Goal: Task Accomplishment & Management: Complete application form

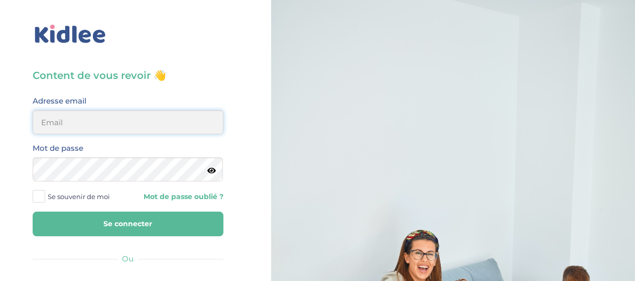
type input "elena.shovkopljas993@gmail.com"
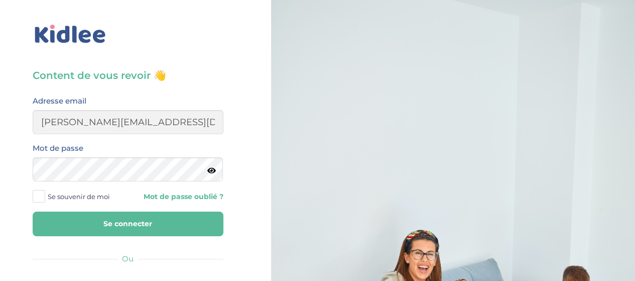
click at [96, 217] on button "Se connecter" at bounding box center [128, 223] width 191 height 25
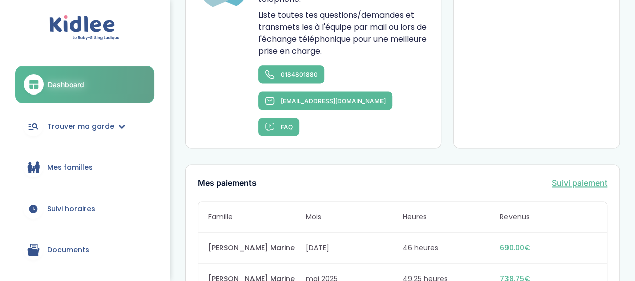
scroll to position [653, 0]
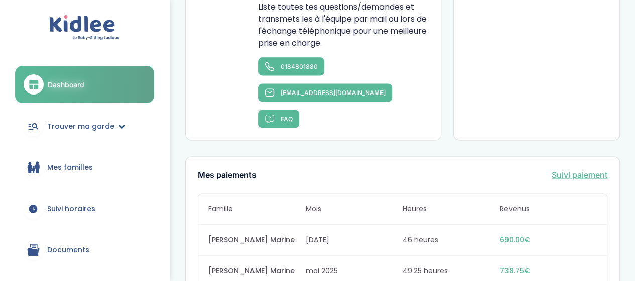
click at [85, 130] on span "Trouver ma garde" at bounding box center [80, 126] width 67 height 11
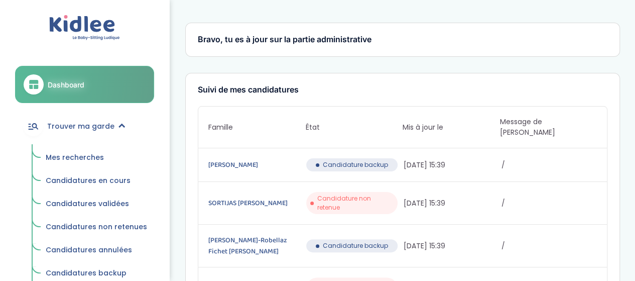
click at [95, 158] on span "Mes recherches" at bounding box center [75, 157] width 58 height 10
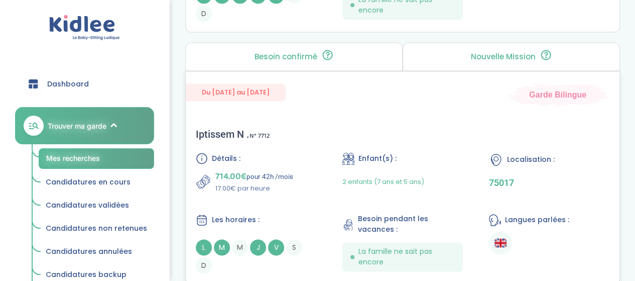
scroll to position [703, 0]
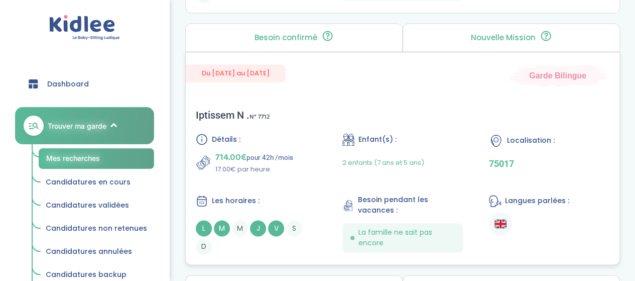
click at [354, 119] on div "Iptissem N . N° 7712 Détails : 714.00€ pour 42h /mois 17.00€ par heure Enfant(s…" at bounding box center [403, 181] width 434 height 165
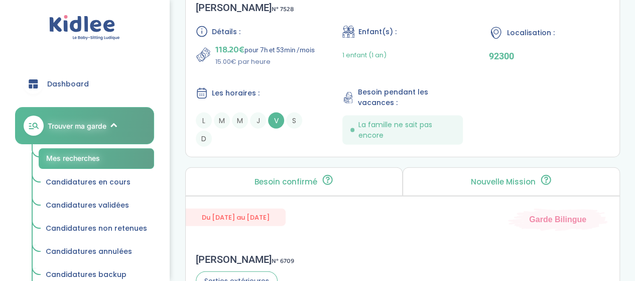
scroll to position [1055, 0]
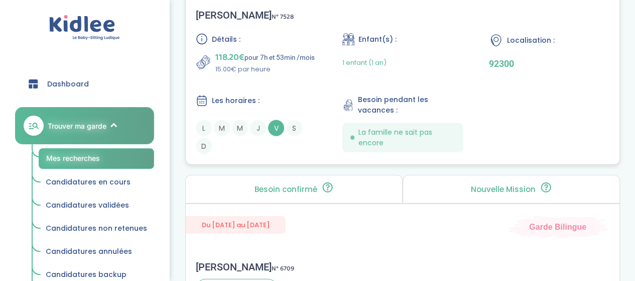
click at [295, 91] on div "Détails : 118.20€ pour 7h et 53min /mois 15.00€ par heure Enfant(s) : 1 enfant …" at bounding box center [403, 93] width 414 height 121
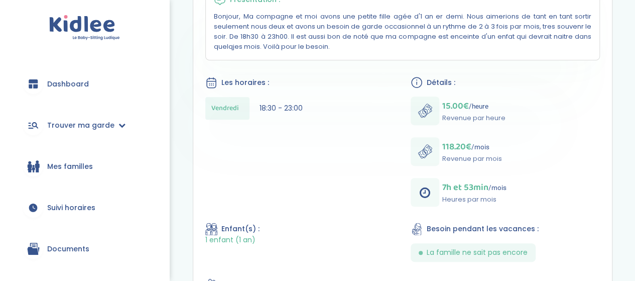
scroll to position [201, 0]
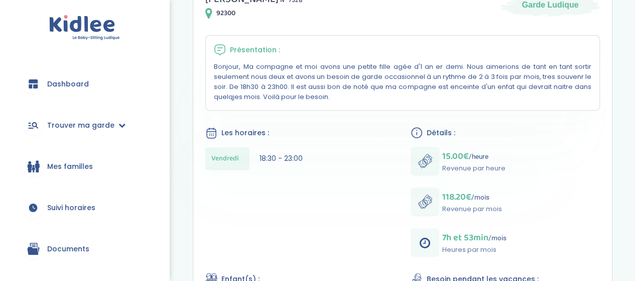
drag, startPoint x: 214, startPoint y: 66, endPoint x: 325, endPoint y: 100, distance: 116.3
click at [325, 100] on div "Présentation : Bonjour, Ma compagne et moi avons une petite fille agée d'1 an e…" at bounding box center [402, 72] width 395 height 75
copy p "Bonjour, Ma compagne et moi avons une petite fille agée d'1 an er demi. Nous ai…"
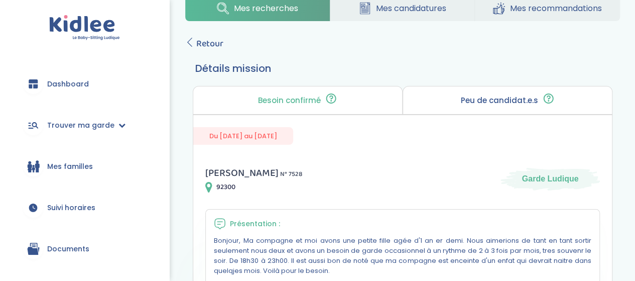
scroll to position [0, 0]
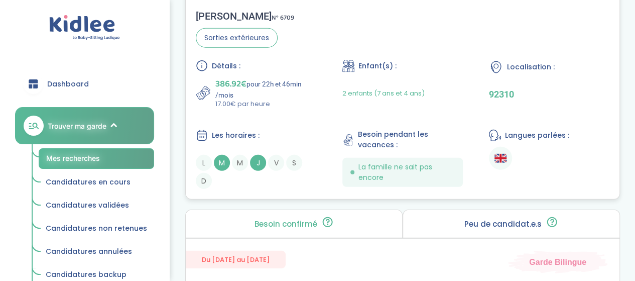
scroll to position [1306, 0]
click at [297, 108] on p "17.00€ par heure" at bounding box center [265, 103] width 101 height 10
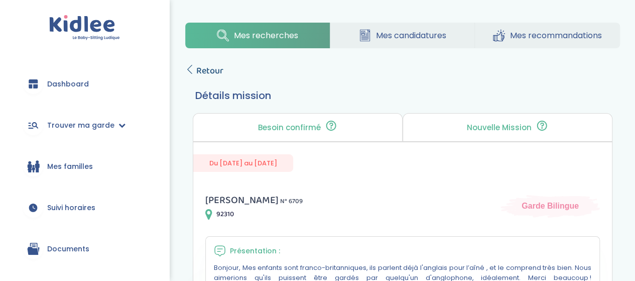
click at [206, 71] on span "Retour" at bounding box center [209, 71] width 27 height 14
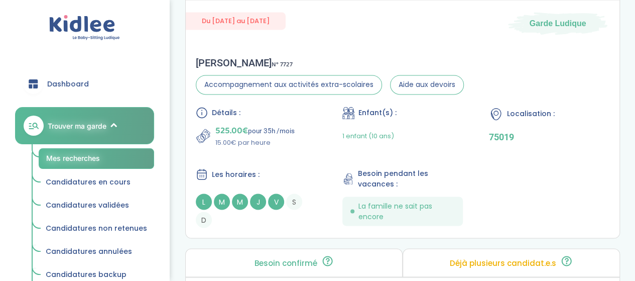
scroll to position [2712, 0]
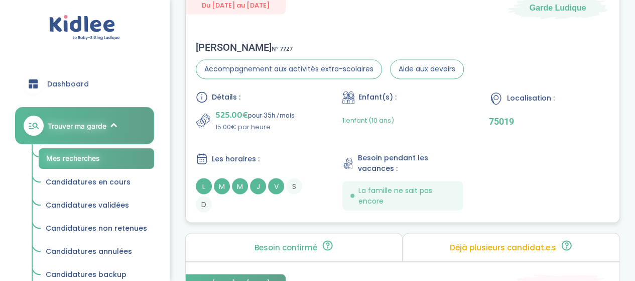
click at [277, 140] on div "Détails : 525.00€ pour 35h /mois 15.00€ par heure Enfant(s) : 1 enfant (10 ans)…" at bounding box center [403, 151] width 414 height 121
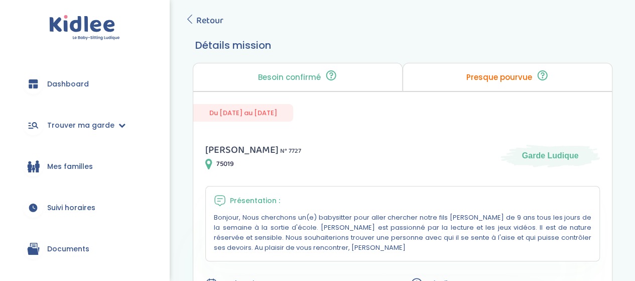
scroll to position [50, 0]
click at [199, 15] on span "Retour" at bounding box center [209, 21] width 27 height 14
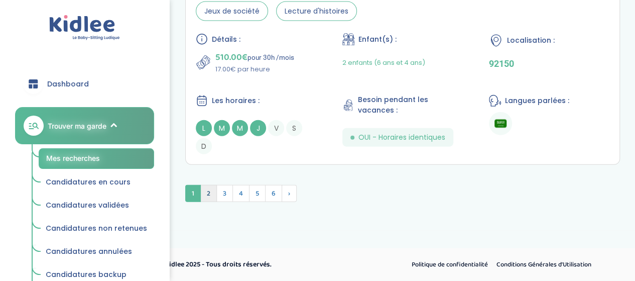
click at [209, 190] on span "2" at bounding box center [208, 193] width 17 height 17
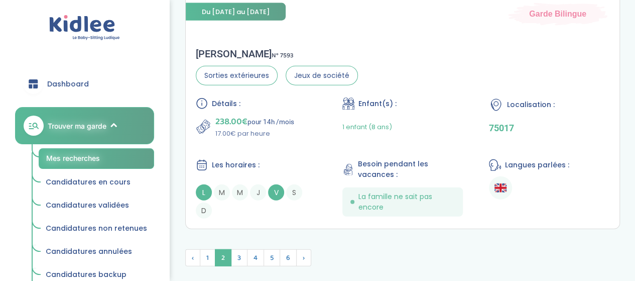
scroll to position [3133, 0]
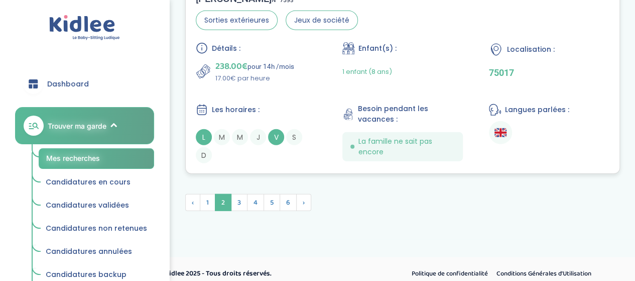
click at [299, 75] on div "Détails : 238.00€ pour 14h /mois 17.00€ par heure Enfant(s) : 1 enfant (8 ans) …" at bounding box center [403, 102] width 414 height 121
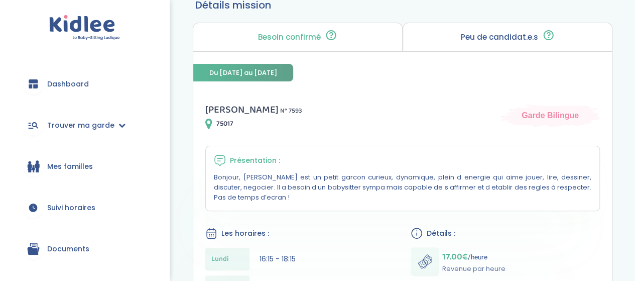
scroll to position [20, 0]
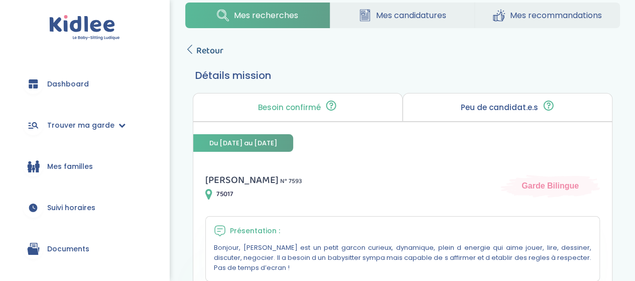
click at [207, 46] on span "Retour" at bounding box center [209, 51] width 27 height 14
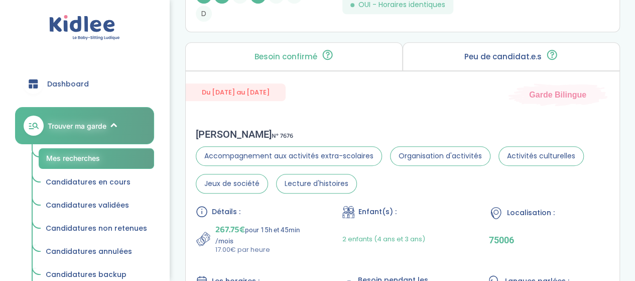
scroll to position [2229, 0]
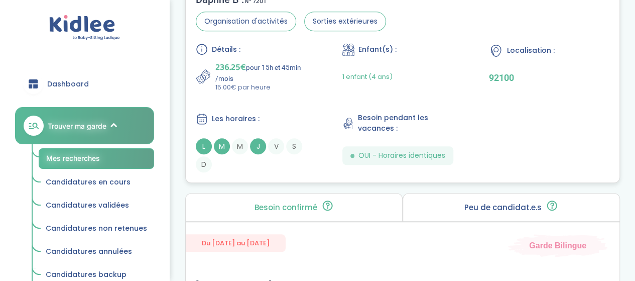
click at [286, 121] on div "Les horaires : L M M J V S D" at bounding box center [256, 142] width 121 height 60
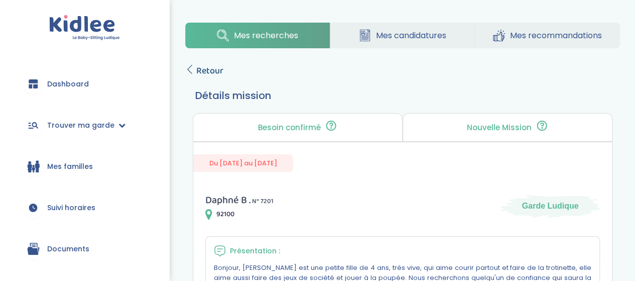
click at [213, 73] on span "Retour" at bounding box center [209, 71] width 27 height 14
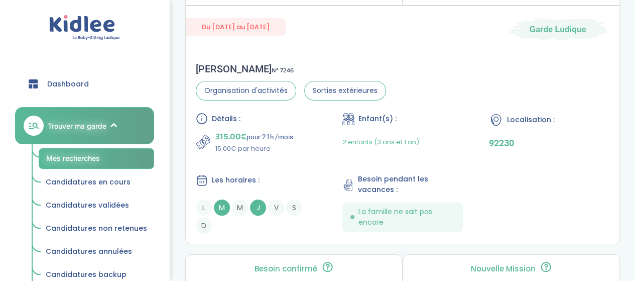
scroll to position [1877, 0]
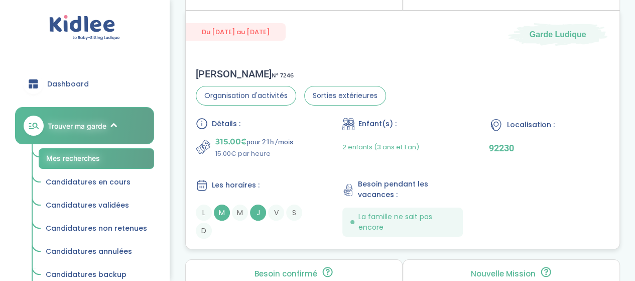
click at [309, 142] on div "315.00€ pour 21h /mois 15.00€ par heure" at bounding box center [256, 147] width 121 height 24
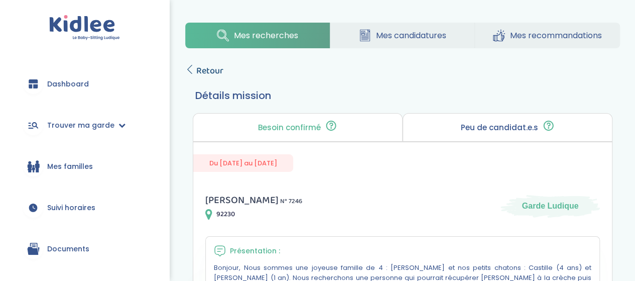
click at [187, 68] on icon at bounding box center [189, 69] width 9 height 9
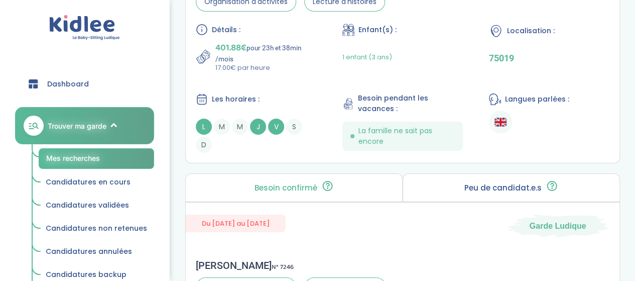
scroll to position [1576, 0]
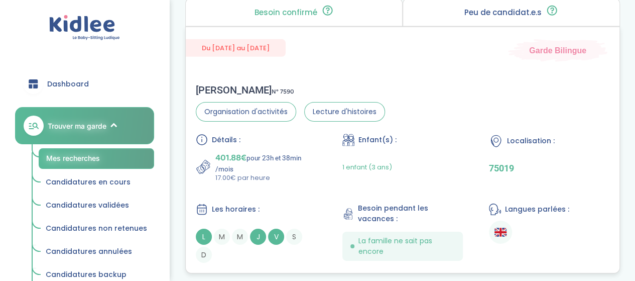
click at [302, 134] on div "Détails :" at bounding box center [256, 140] width 121 height 12
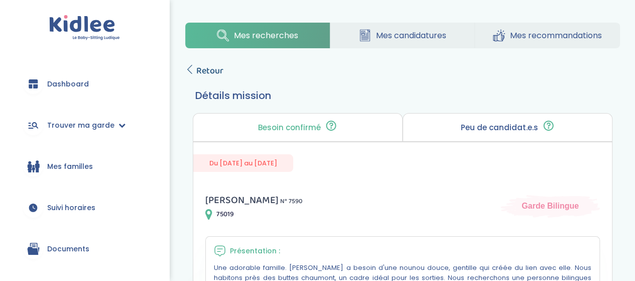
click at [209, 75] on span "Retour" at bounding box center [209, 71] width 27 height 14
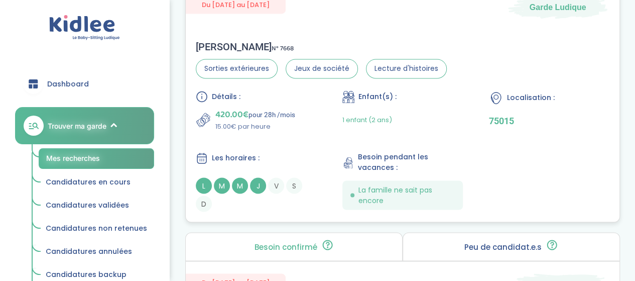
scroll to position [822, 0]
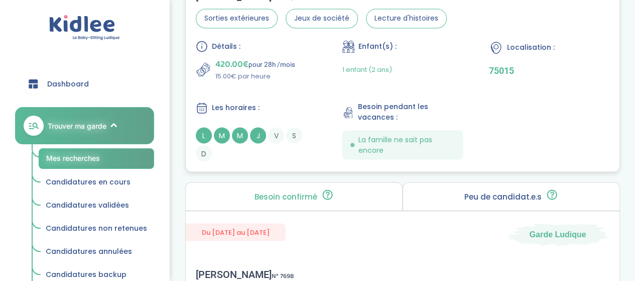
click at [293, 95] on div "Détails : 420.00€ pour 28h /mois 15.00€ par heure Enfant(s) : 1 enfant (2 ans) …" at bounding box center [403, 100] width 414 height 121
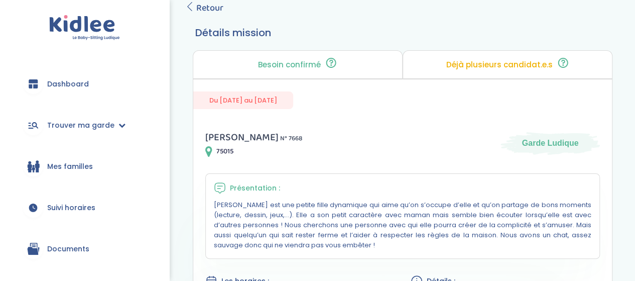
scroll to position [50, 0]
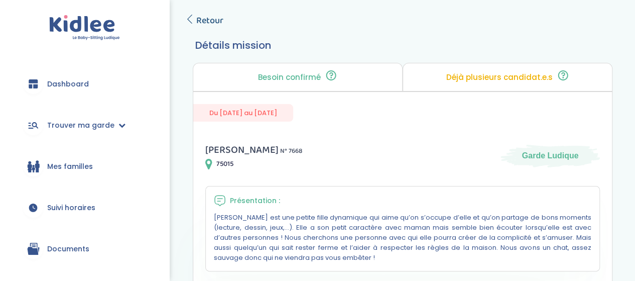
click at [209, 20] on span "Retour" at bounding box center [209, 21] width 27 height 14
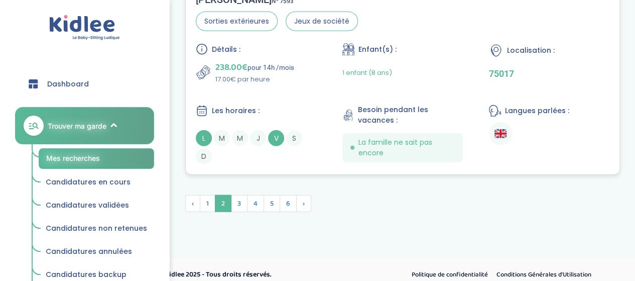
scroll to position [3133, 0]
click at [240, 195] on span "3" at bounding box center [239, 202] width 17 height 17
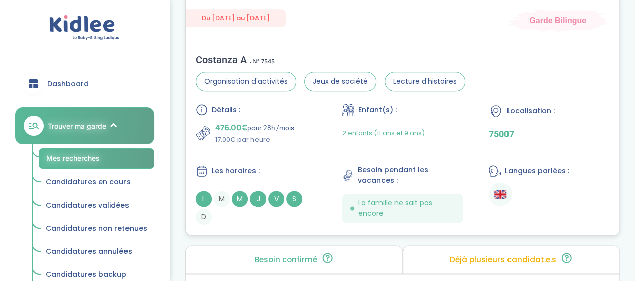
scroll to position [2563, 0]
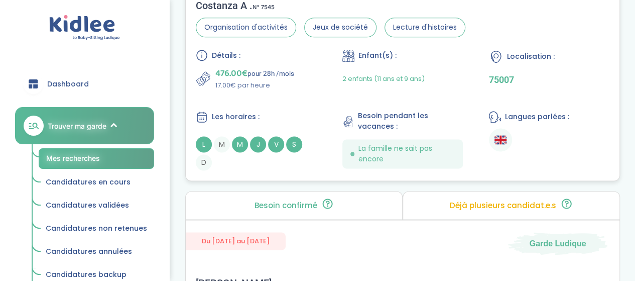
click at [281, 96] on div "Détails : 476.00€ pour 28h /mois 17.00€ par heure Enfant(s) : 2 enfants (11 ans…" at bounding box center [403, 109] width 414 height 121
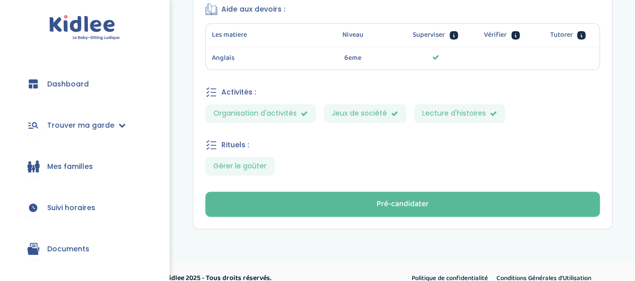
scroll to position [617, 0]
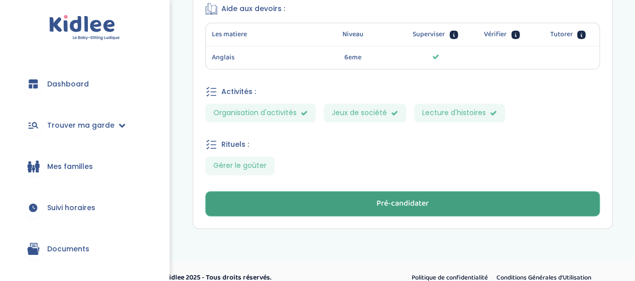
click at [391, 198] on div "Pré-candidater" at bounding box center [403, 204] width 52 height 12
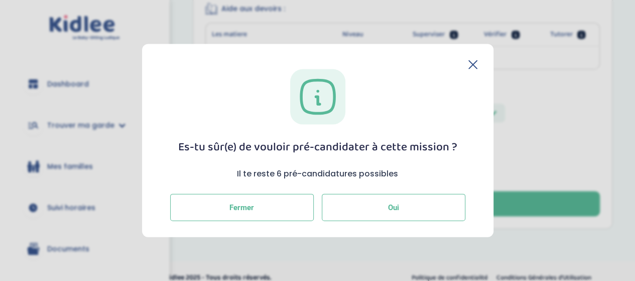
click at [395, 213] on button "Oui" at bounding box center [394, 207] width 144 height 27
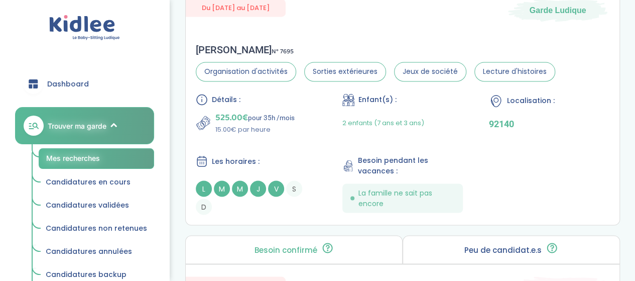
scroll to position [804, 0]
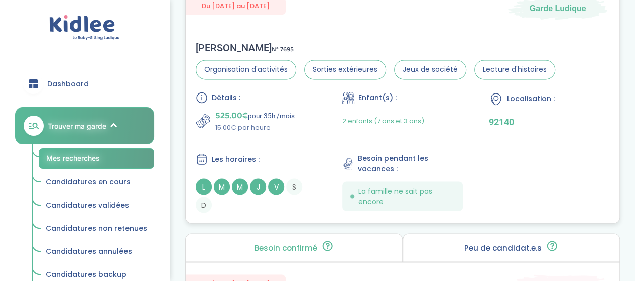
click at [276, 46] on div "Erwan A . N° 7695 Organisation d'activités Sorties extérieures Jeux de société …" at bounding box center [403, 127] width 434 height 191
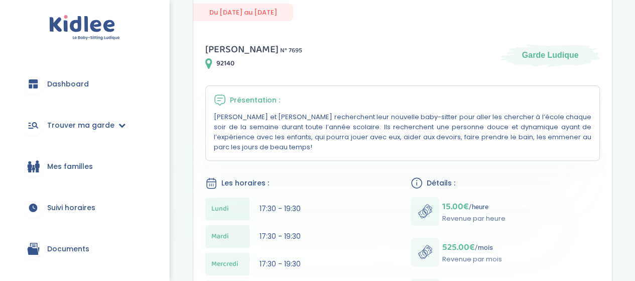
scroll to position [50, 0]
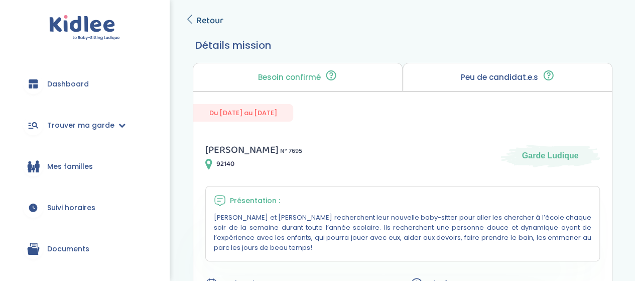
click at [213, 23] on span "Retour" at bounding box center [209, 21] width 27 height 14
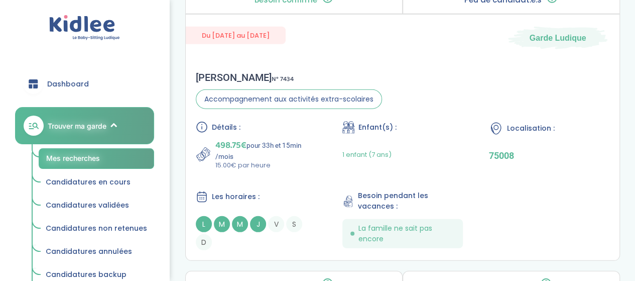
scroll to position [1205, 0]
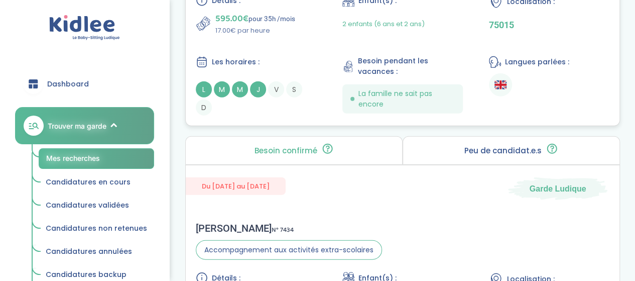
click at [294, 53] on div "Détails : 595.00€ pour 35h /mois 17.00€ par heure Enfant(s) : 2 enfants (6 ans …" at bounding box center [403, 54] width 414 height 121
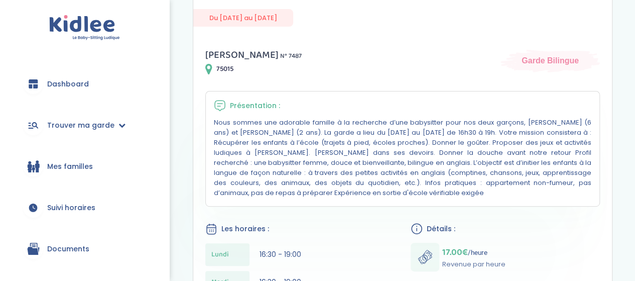
scroll to position [50, 0]
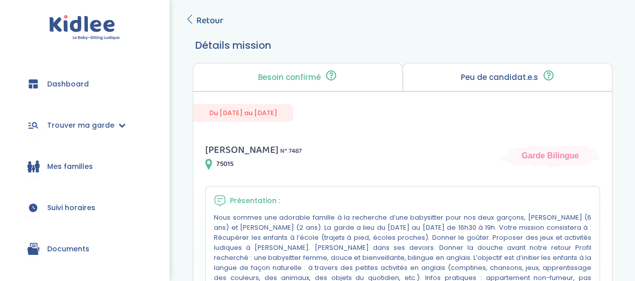
click at [207, 17] on span "Retour" at bounding box center [209, 21] width 27 height 14
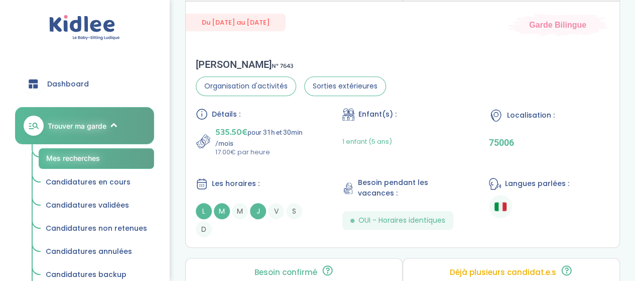
scroll to position [2310, 0]
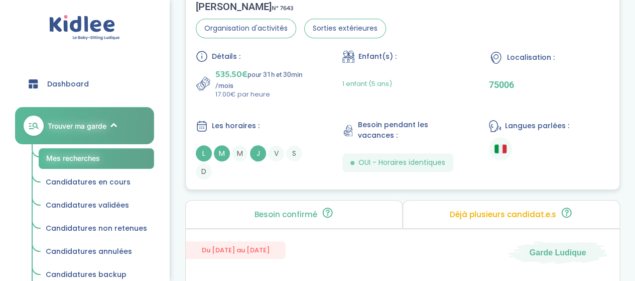
click at [313, 102] on div "Détails : 535.50€ pour 31h et 30min /mois 17.00€ par heure Enfant(s) : 1 enfant…" at bounding box center [403, 114] width 414 height 129
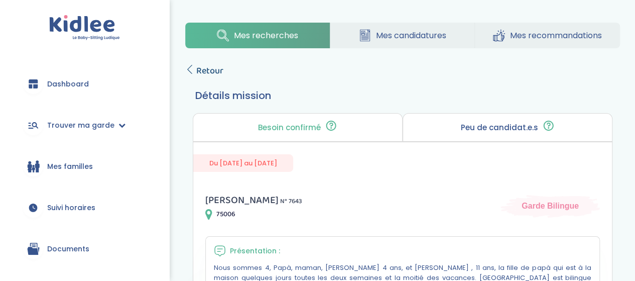
click at [214, 72] on span "Retour" at bounding box center [209, 71] width 27 height 14
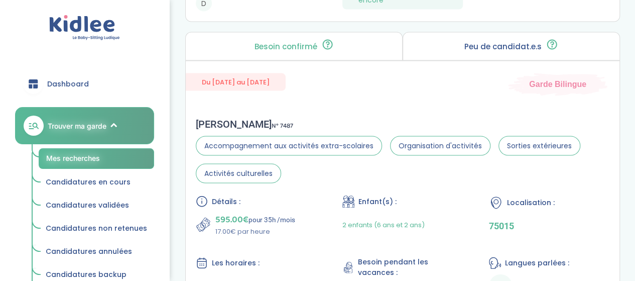
scroll to position [1105, 0]
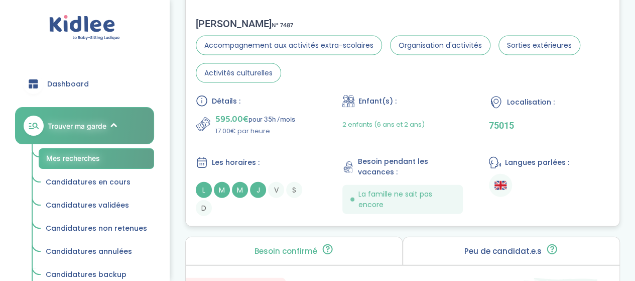
click at [290, 135] on p "17.00€ par heure" at bounding box center [255, 131] width 80 height 10
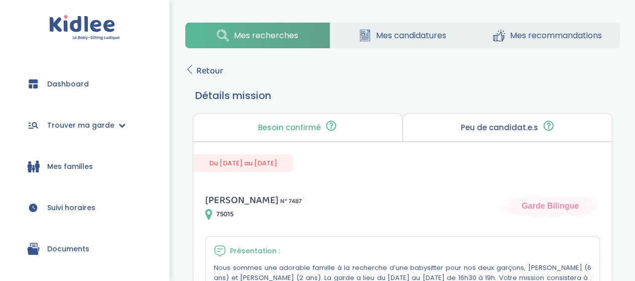
click at [217, 70] on span "Retour" at bounding box center [209, 71] width 27 height 14
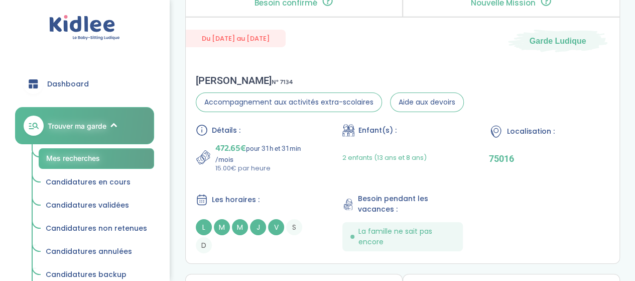
scroll to position [1607, 0]
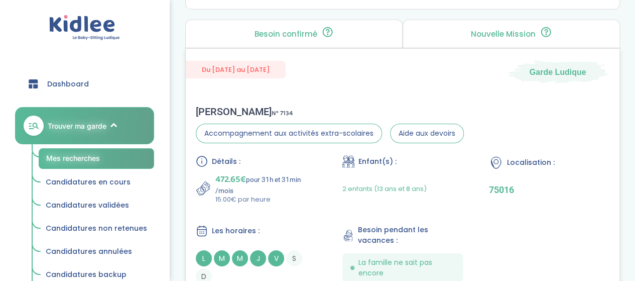
click at [279, 167] on div "Détails :" at bounding box center [256, 161] width 121 height 12
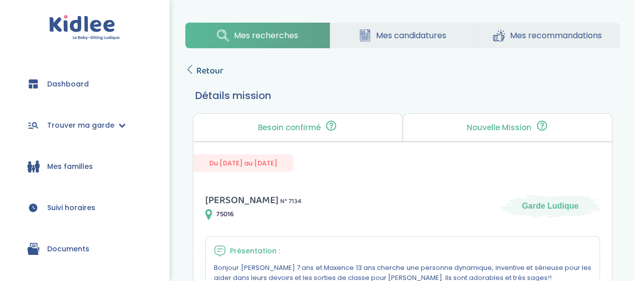
click at [194, 71] on icon at bounding box center [189, 69] width 9 height 9
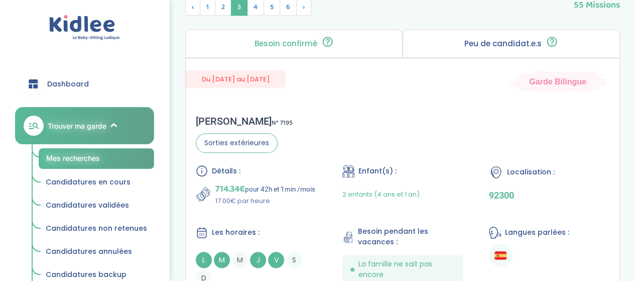
scroll to position [503, 0]
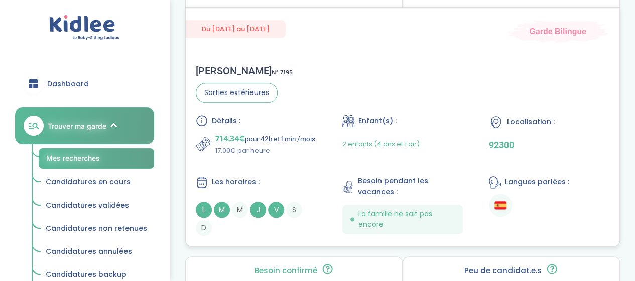
click at [309, 173] on div "Détails : 714.34€ pour 42h et 1min /mois 17.00€ par heure Enfant(s) : 2 enfants…" at bounding box center [403, 175] width 414 height 121
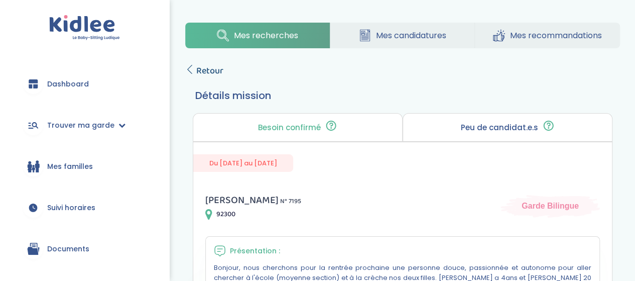
click at [210, 69] on span "Retour" at bounding box center [209, 71] width 27 height 14
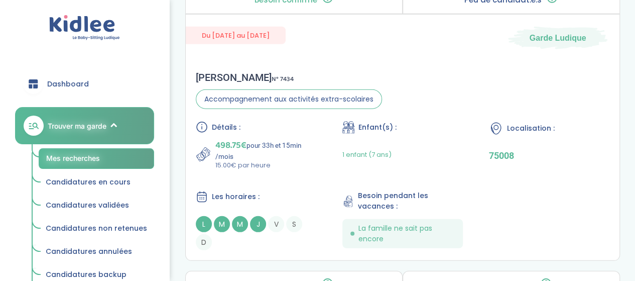
scroll to position [1357, 0]
click at [371, 156] on span "1 enfant (7 ans)" at bounding box center [367, 154] width 49 height 10
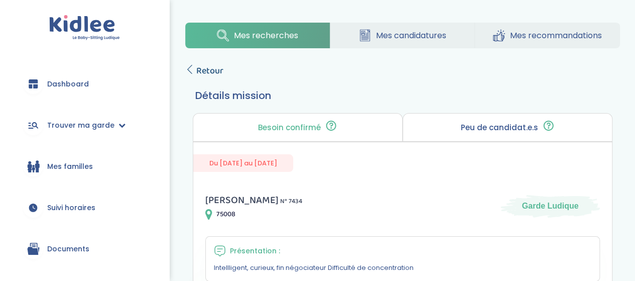
click at [209, 72] on span "Retour" at bounding box center [209, 71] width 27 height 14
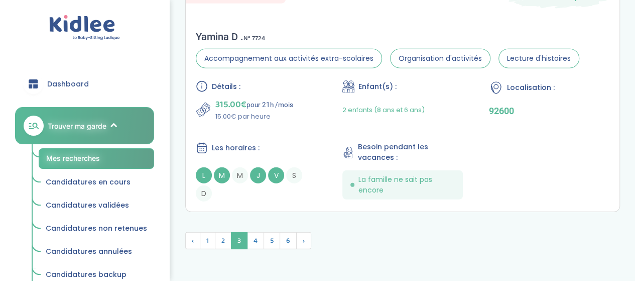
scroll to position [3149, 0]
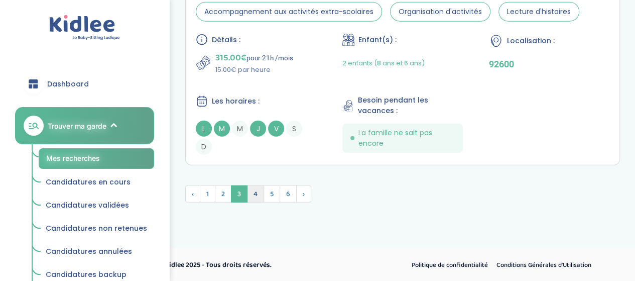
click at [252, 194] on span "4" at bounding box center [255, 193] width 17 height 17
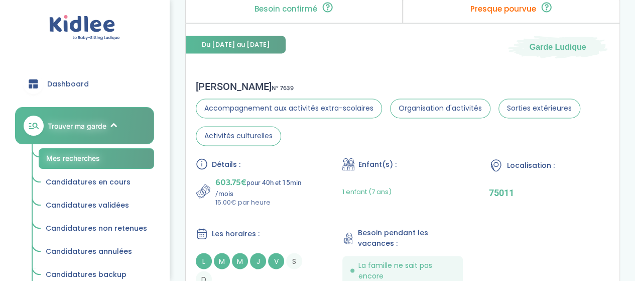
scroll to position [2703, 0]
click at [308, 166] on div "Détails : 603.75€ pour 40h et 15min /mois 15.00€ par heure" at bounding box center [256, 182] width 121 height 49
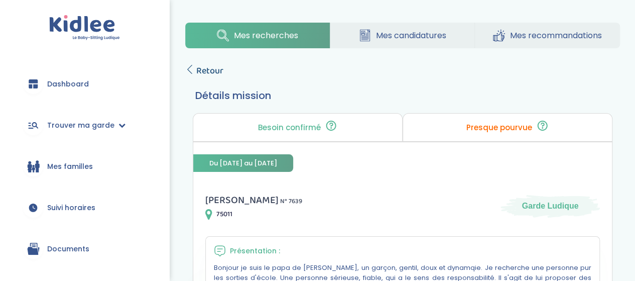
click at [219, 71] on span "Retour" at bounding box center [209, 71] width 27 height 14
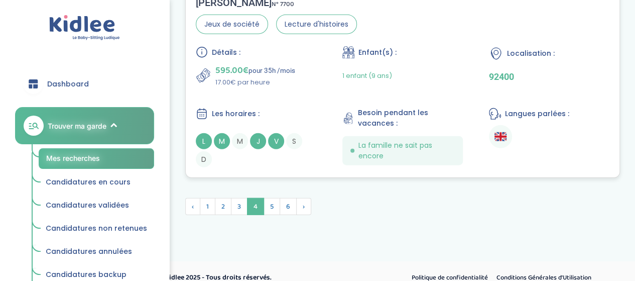
scroll to position [3105, 0]
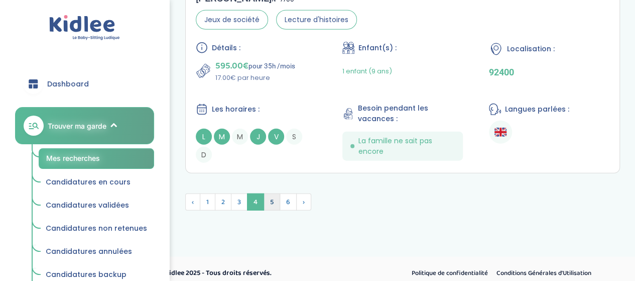
click at [273, 198] on span "5" at bounding box center [272, 201] width 17 height 17
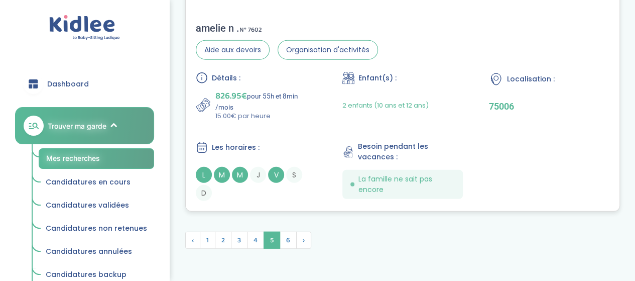
scroll to position [3096, 0]
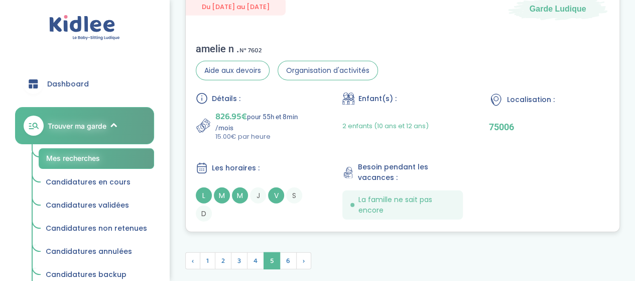
click at [318, 143] on div "Détails : 826.95€ pour 55h et 8min /mois 15.00€ par heure Enfant(s) : 2 enfants…" at bounding box center [403, 156] width 414 height 129
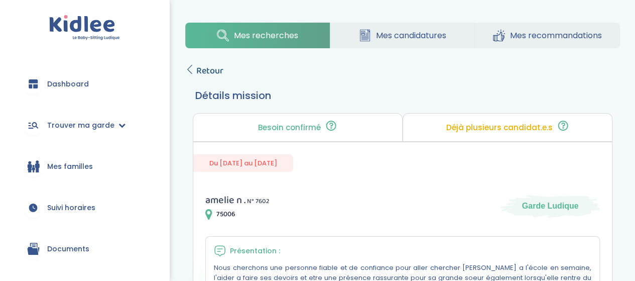
click at [211, 71] on span "Retour" at bounding box center [209, 71] width 27 height 14
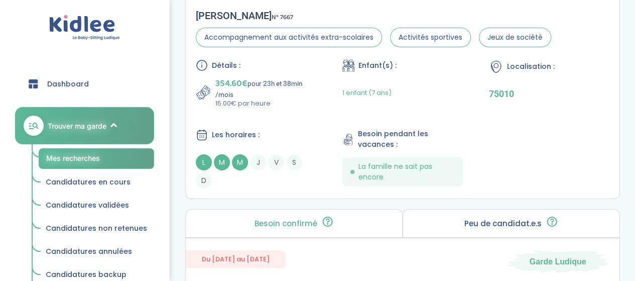
scroll to position [1648, 0]
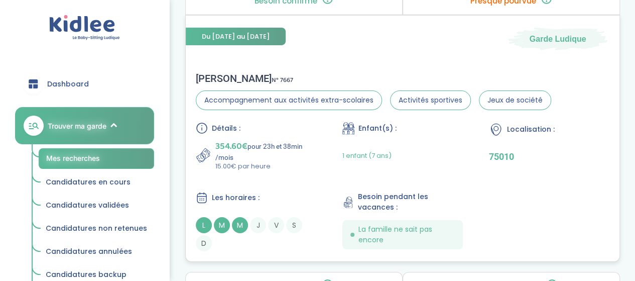
click at [317, 156] on div "Détails : 354.60€ pour 23h et 38min /mois 15.00€ par heure Enfant(s) : 1 enfant…" at bounding box center [403, 186] width 414 height 129
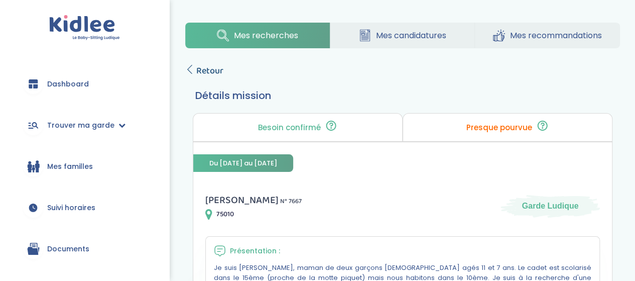
click at [215, 72] on span "Retour" at bounding box center [209, 71] width 27 height 14
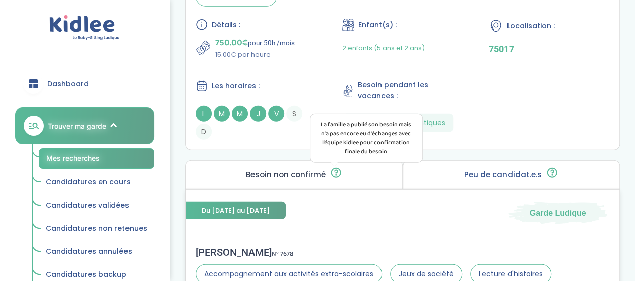
scroll to position [1097, 0]
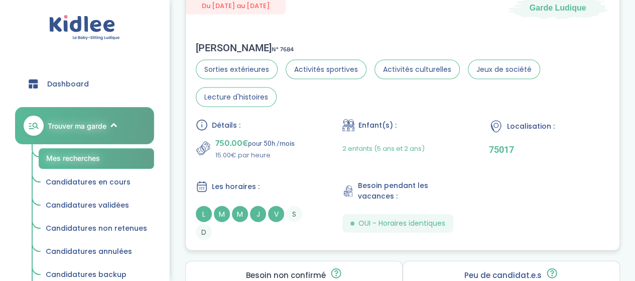
click at [316, 138] on div "750.00€ pour 50h /mois 15.00€ par heure" at bounding box center [256, 148] width 121 height 24
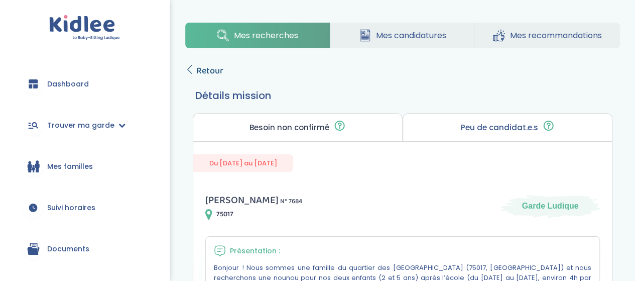
click at [203, 73] on span "Retour" at bounding box center [209, 71] width 27 height 14
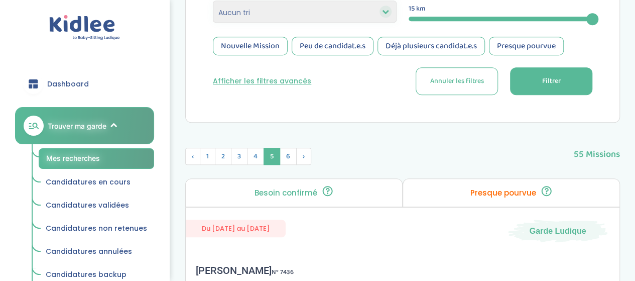
scroll to position [289, 0]
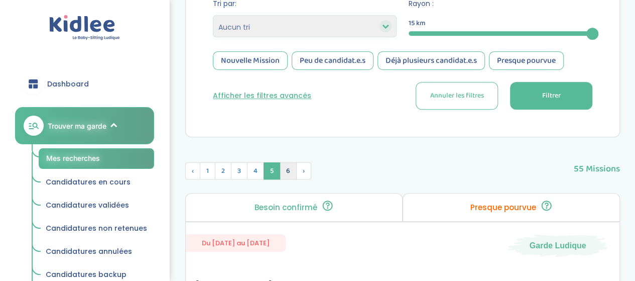
click at [292, 175] on span "6" at bounding box center [288, 170] width 17 height 17
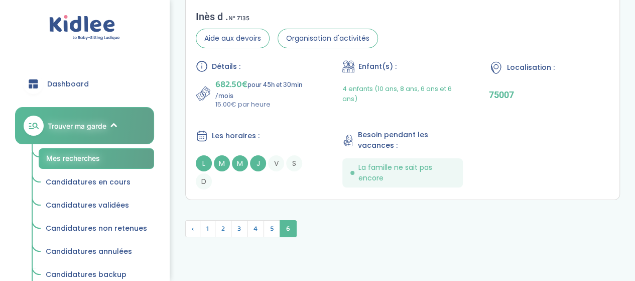
scroll to position [1721, 0]
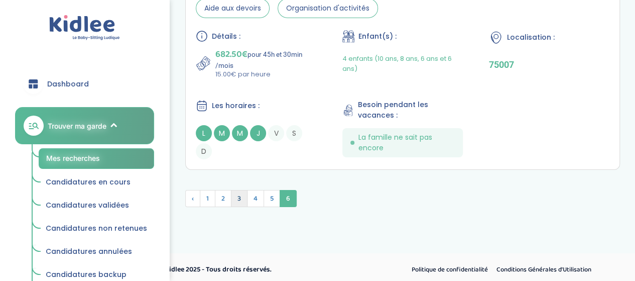
click at [242, 193] on span "3" at bounding box center [239, 198] width 17 height 17
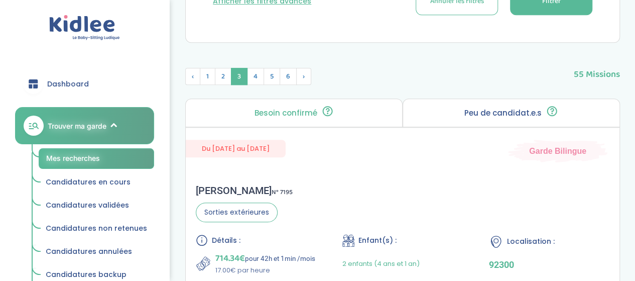
scroll to position [384, 0]
click at [253, 74] on span "4" at bounding box center [255, 76] width 17 height 17
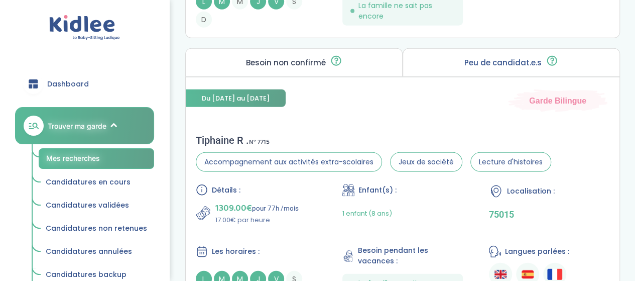
scroll to position [1338, 0]
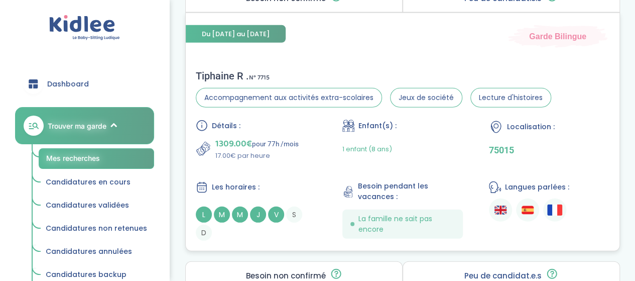
click at [300, 159] on div "Détails : 1309.00€ pour 77h /mois 17.00€ par heure Enfant(s) : 1 enfant (8 ans)…" at bounding box center [403, 180] width 414 height 121
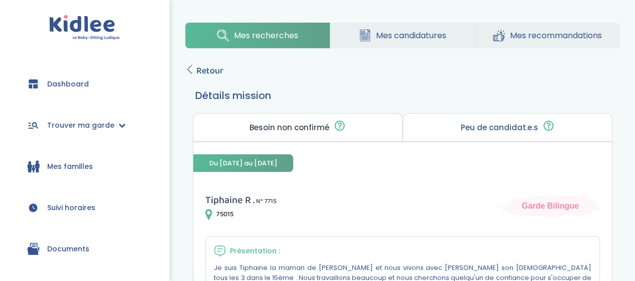
click at [216, 75] on span "Retour" at bounding box center [209, 71] width 27 height 14
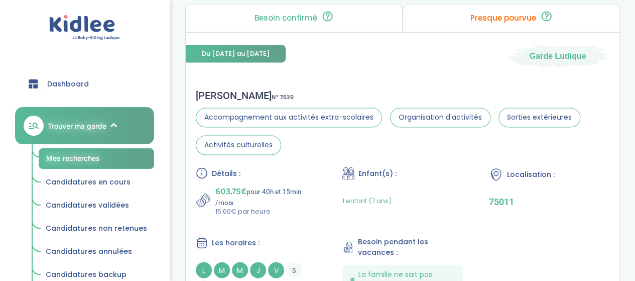
scroll to position [2745, 0]
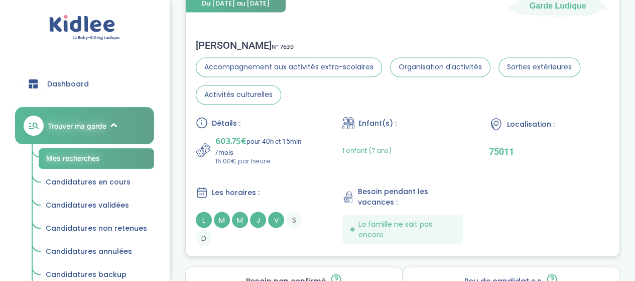
click at [420, 117] on div "Enfant(s) :" at bounding box center [403, 123] width 121 height 13
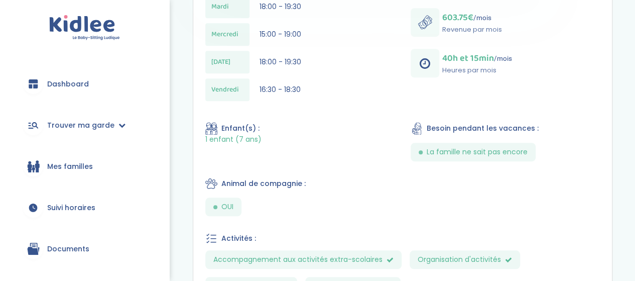
scroll to position [402, 0]
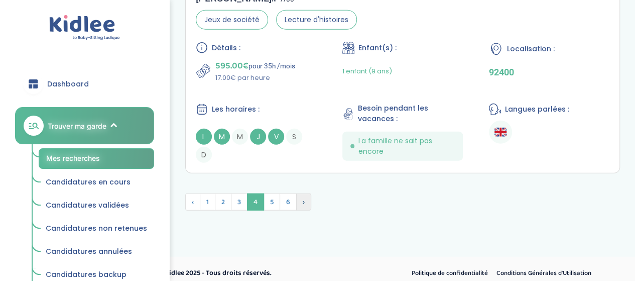
click at [302, 195] on span "›" at bounding box center [303, 201] width 15 height 17
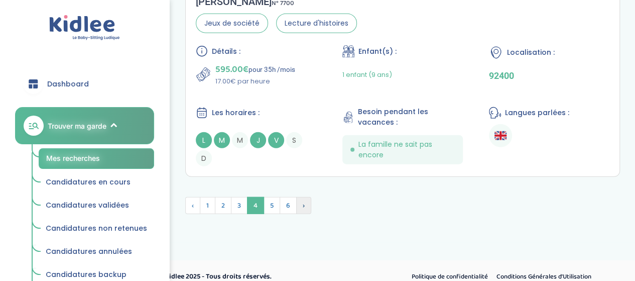
scroll to position [3109, 0]
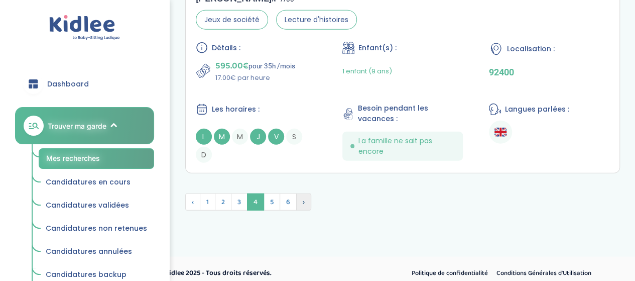
click at [306, 196] on span "›" at bounding box center [303, 201] width 15 height 17
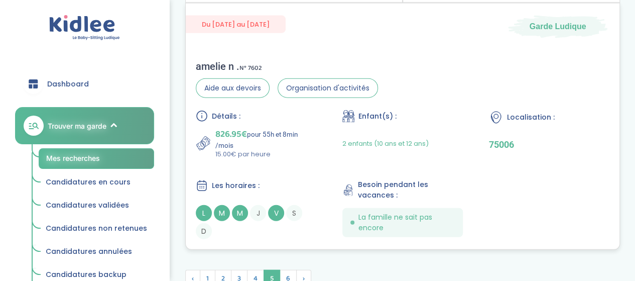
scroll to position [3046, 0]
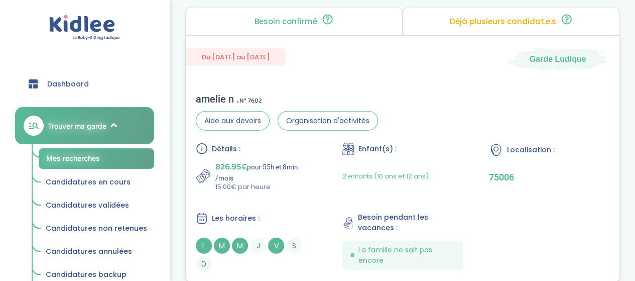
click at [435, 143] on div "Enfant(s) :" at bounding box center [403, 149] width 121 height 13
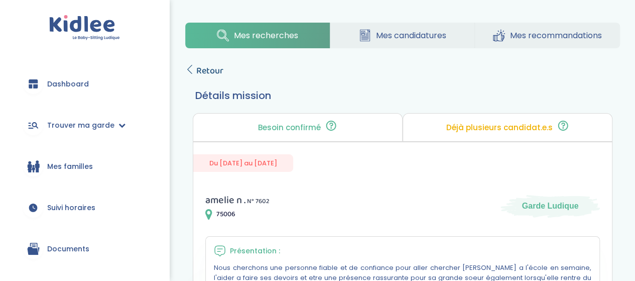
click at [199, 67] on span "Retour" at bounding box center [209, 71] width 27 height 14
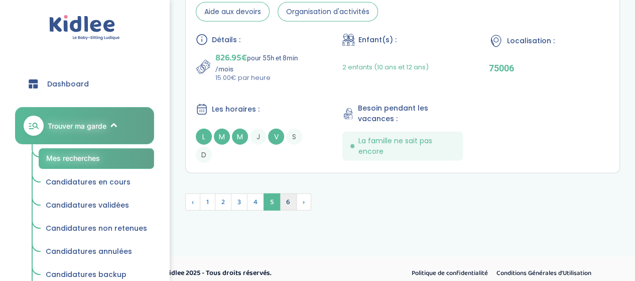
click at [284, 194] on span "6" at bounding box center [288, 201] width 17 height 17
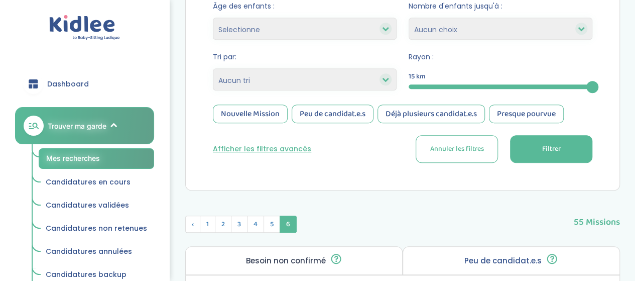
scroll to position [214, 0]
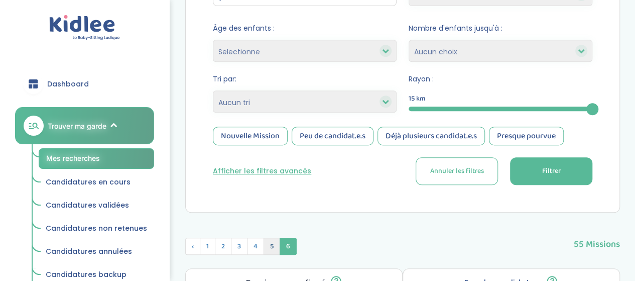
click at [275, 245] on span "5" at bounding box center [272, 246] width 17 height 17
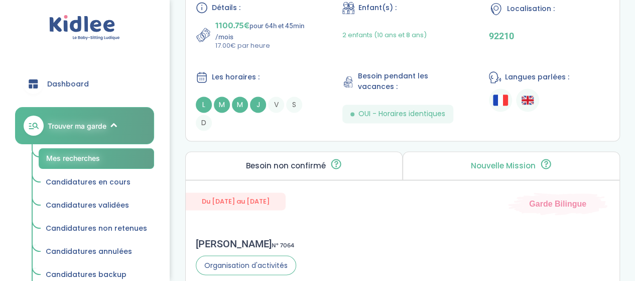
scroll to position [2574, 0]
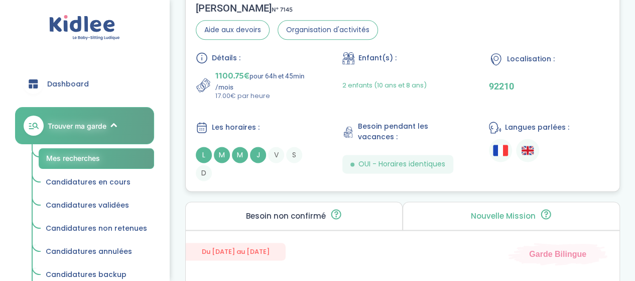
click at [256, 96] on div "Détails : 1100.75€ pour 64h et 45min /mois 17.00€ par heure Enfant(s) : 2 enfan…" at bounding box center [403, 116] width 414 height 129
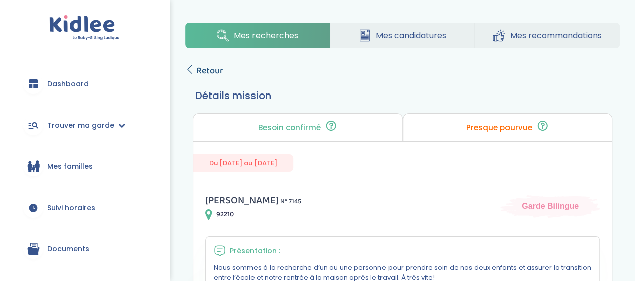
click at [196, 67] on span "Retour" at bounding box center [209, 71] width 27 height 14
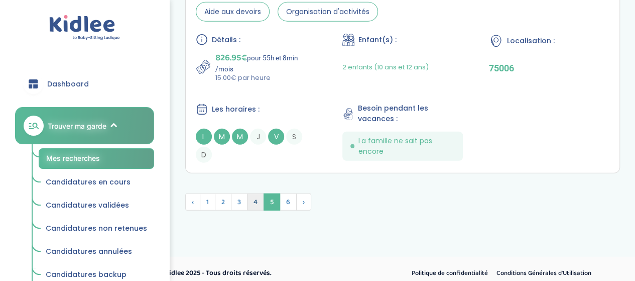
click at [261, 196] on span "4" at bounding box center [255, 201] width 17 height 17
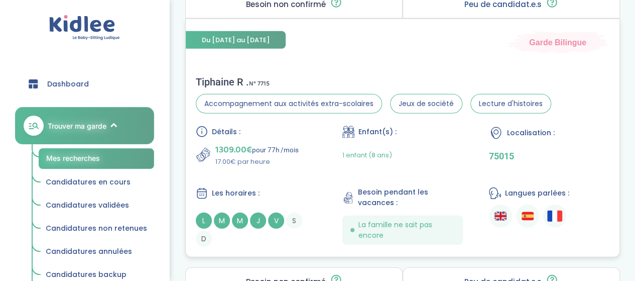
scroll to position [1347, 0]
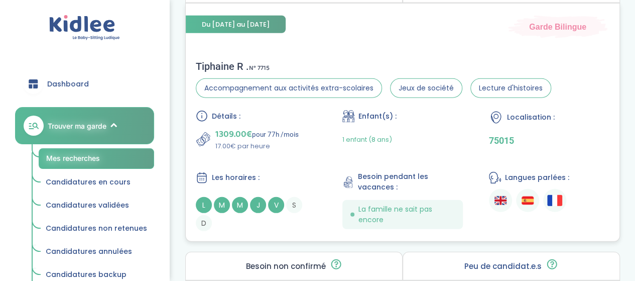
click at [436, 123] on div "Enfant(s) : 1 enfant (8 ans)" at bounding box center [403, 130] width 121 height 41
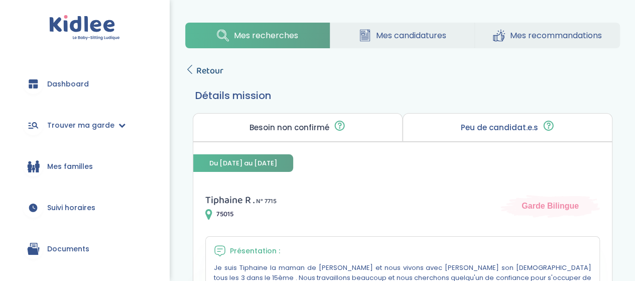
click at [207, 64] on span "Retour" at bounding box center [209, 71] width 27 height 14
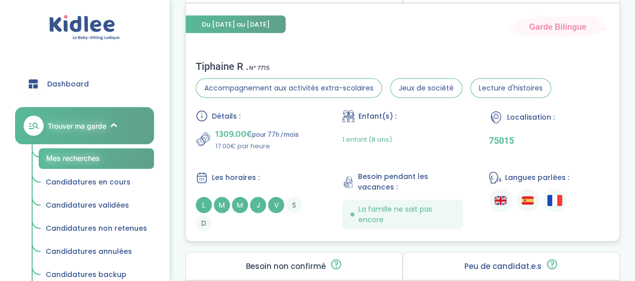
click at [264, 130] on p "1309.00€ pour 77h /mois" at bounding box center [256, 134] width 83 height 14
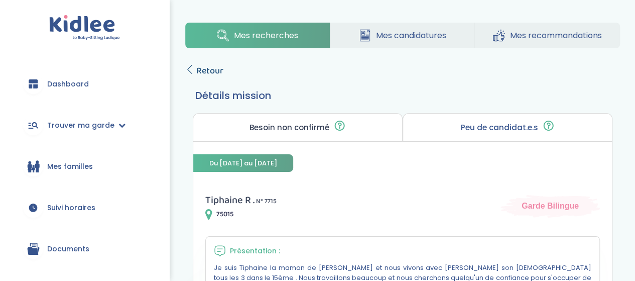
click at [222, 72] on span "Retour" at bounding box center [209, 71] width 27 height 14
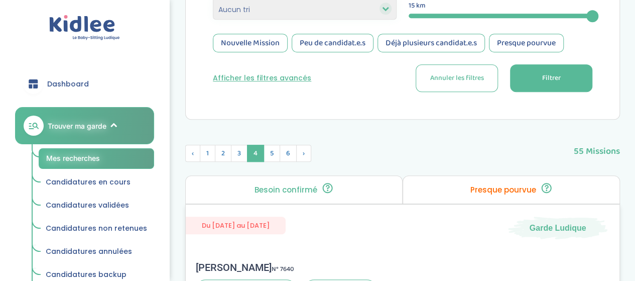
scroll to position [251, 0]
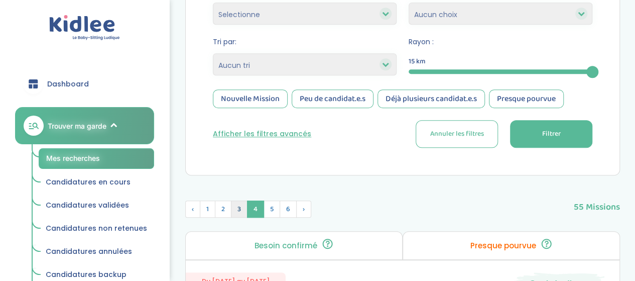
click at [241, 207] on span "3" at bounding box center [239, 208] width 17 height 17
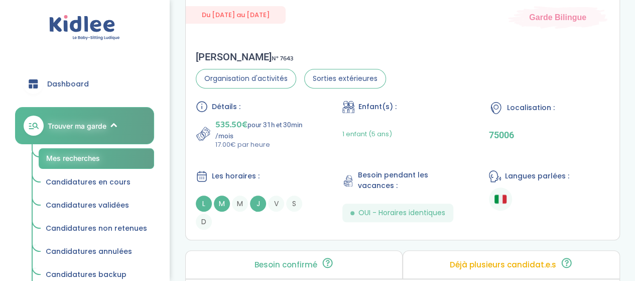
scroll to position [2360, 0]
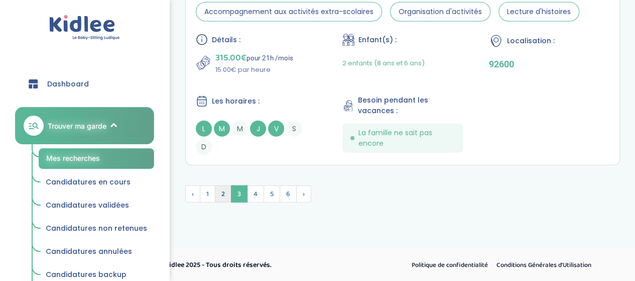
click at [228, 195] on span "2" at bounding box center [223, 193] width 17 height 17
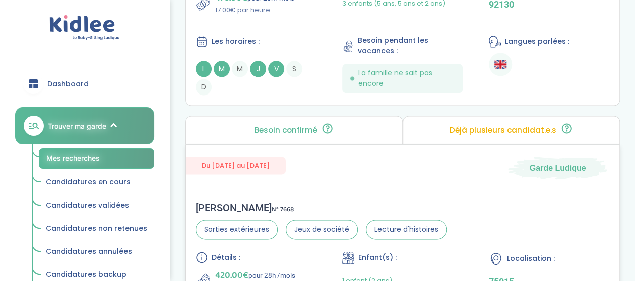
scroll to position [655, 0]
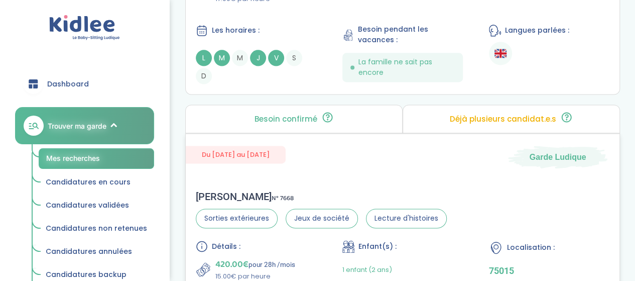
click at [326, 196] on div "Louise L . N° 7668" at bounding box center [321, 196] width 251 height 12
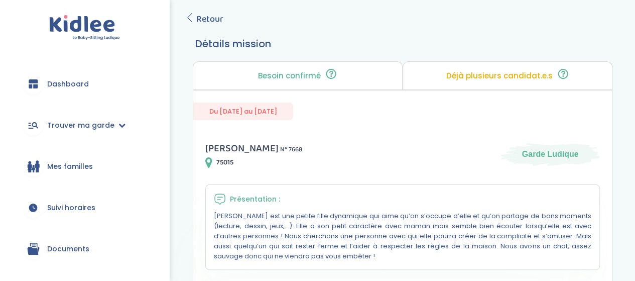
scroll to position [50, 0]
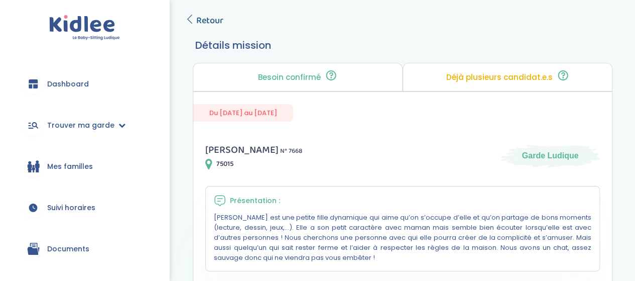
click at [213, 25] on span "Retour" at bounding box center [209, 21] width 27 height 14
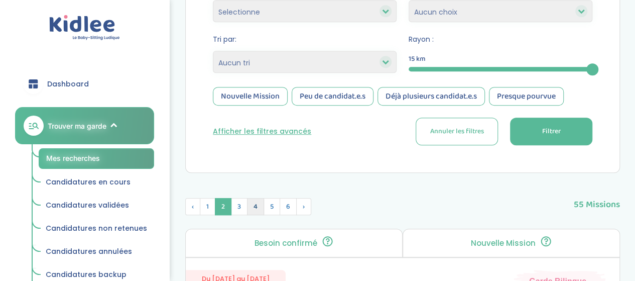
scroll to position [253, 0]
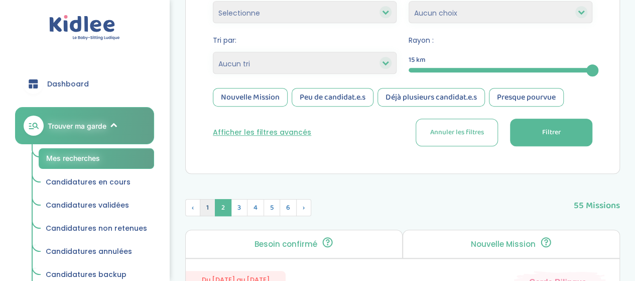
click at [204, 204] on span "1" at bounding box center [208, 207] width 16 height 17
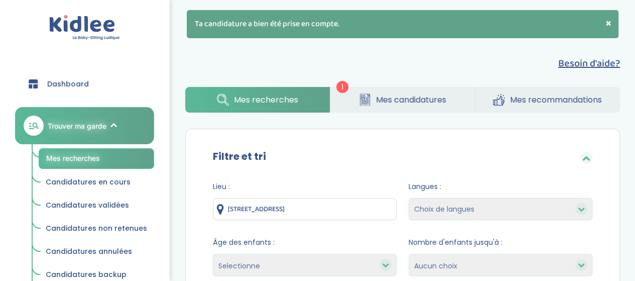
scroll to position [0, 0]
click at [396, 101] on span "Mes candidatures" at bounding box center [411, 99] width 70 height 13
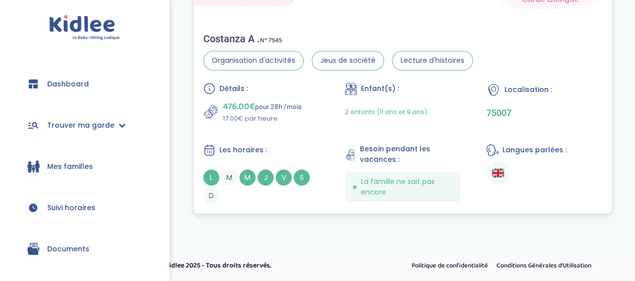
scroll to position [154, 0]
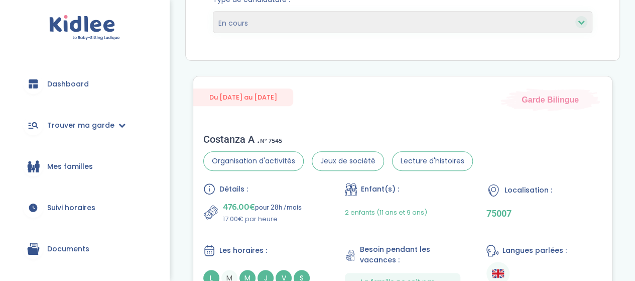
click at [275, 137] on span "N° 7545" at bounding box center [271, 141] width 22 height 11
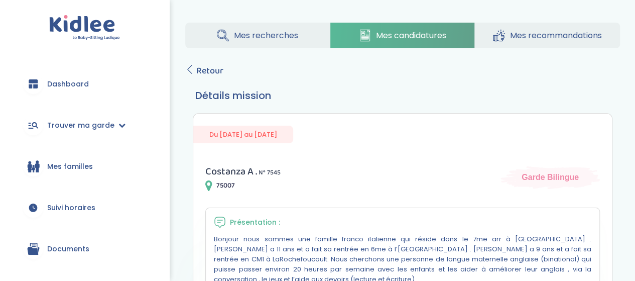
click at [250, 32] on span "Mes recherches" at bounding box center [266, 35] width 64 height 13
